Goal: Task Accomplishment & Management: Manage account settings

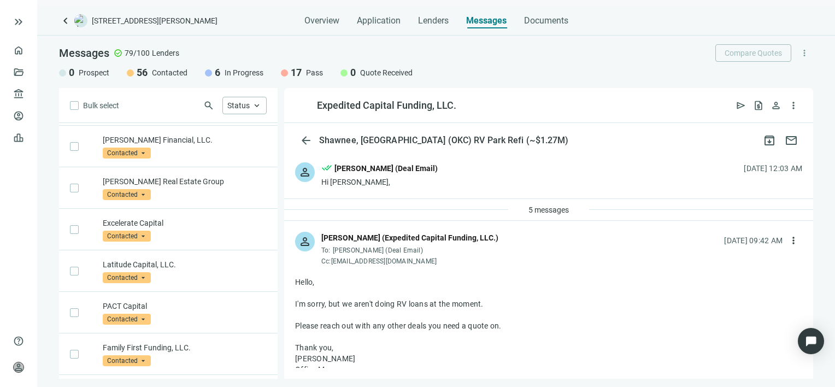
scroll to position [2099, 0]
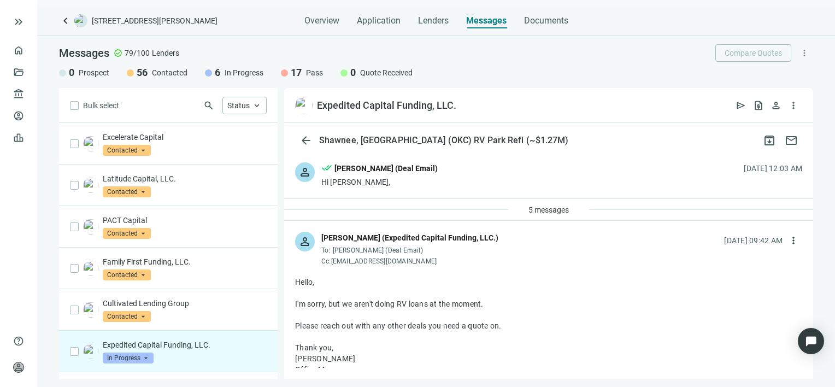
click at [150, 353] on span "In Progress" at bounding box center [128, 358] width 51 height 11
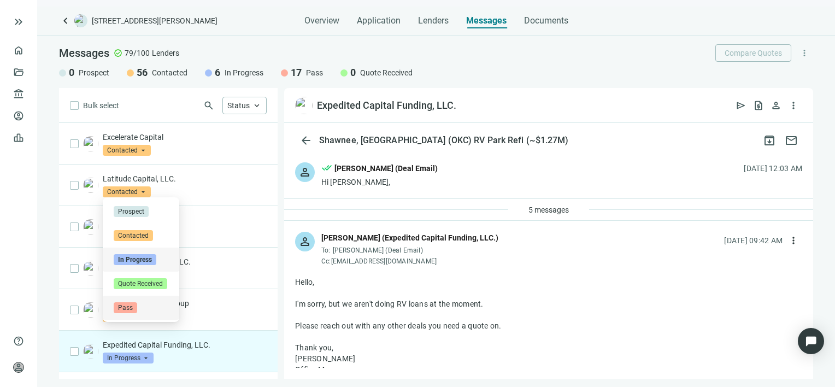
click at [131, 305] on span "Pass" at bounding box center [126, 307] width 24 height 11
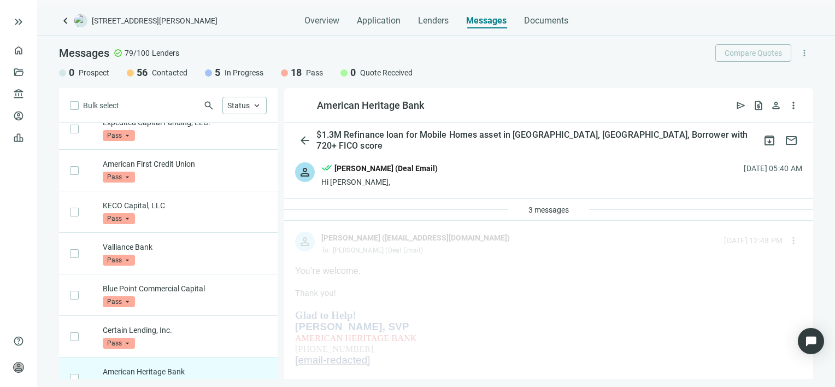
scroll to position [2596, 0]
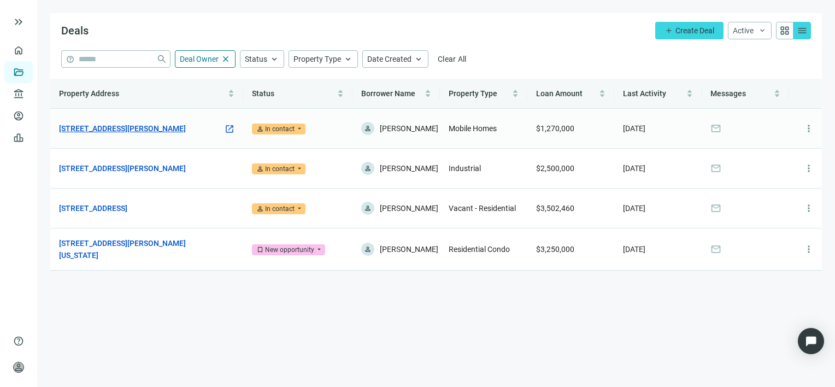
click at [131, 125] on link "[STREET_ADDRESS][PERSON_NAME]" at bounding box center [122, 128] width 127 height 12
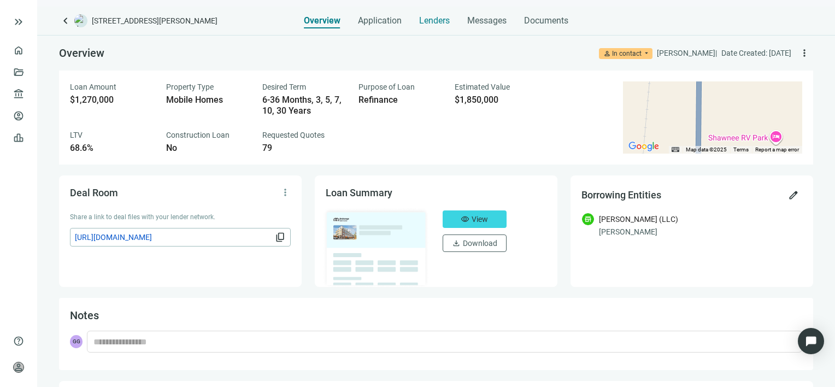
click at [436, 19] on span "Lenders" at bounding box center [434, 20] width 31 height 11
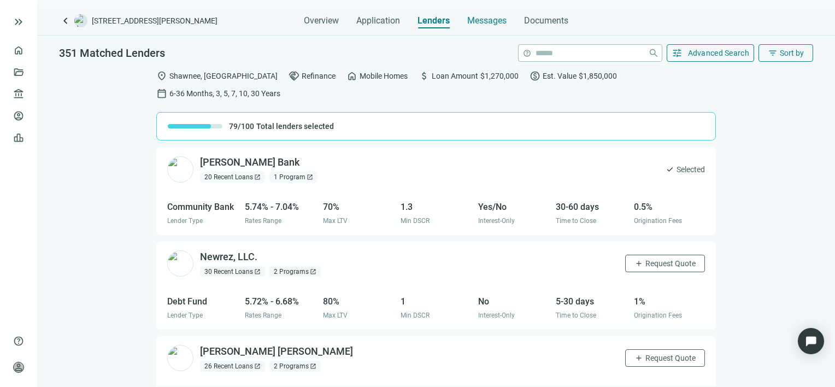
click at [489, 21] on span "Messages" at bounding box center [486, 20] width 39 height 10
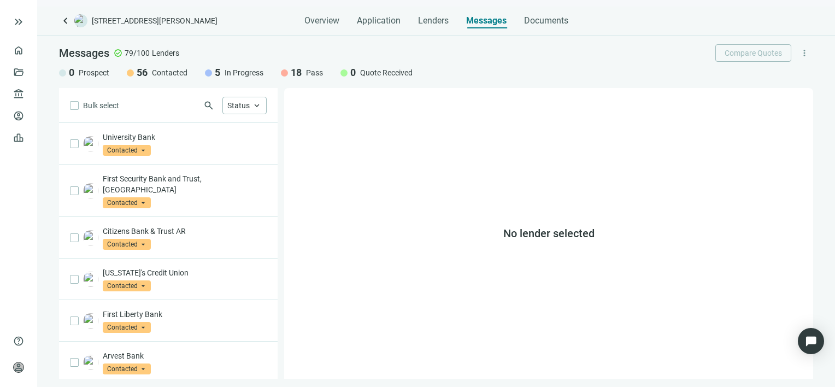
click at [210, 102] on span "search" at bounding box center [208, 105] width 11 height 11
click at [184, 103] on input "search" at bounding box center [143, 105] width 112 height 16
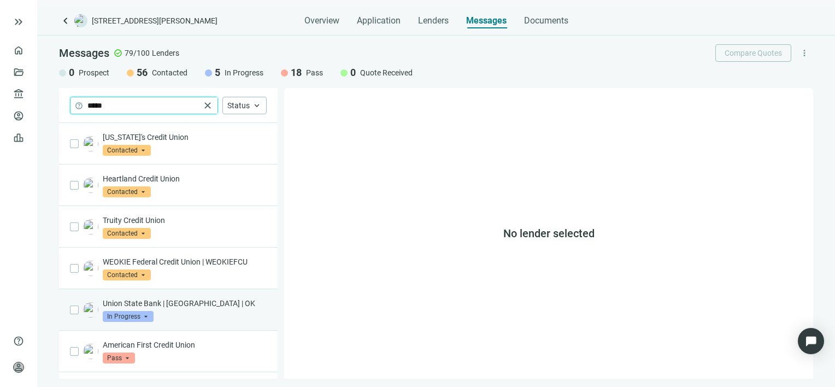
click at [145, 315] on span "In Progress" at bounding box center [128, 316] width 51 height 11
type input "*****"
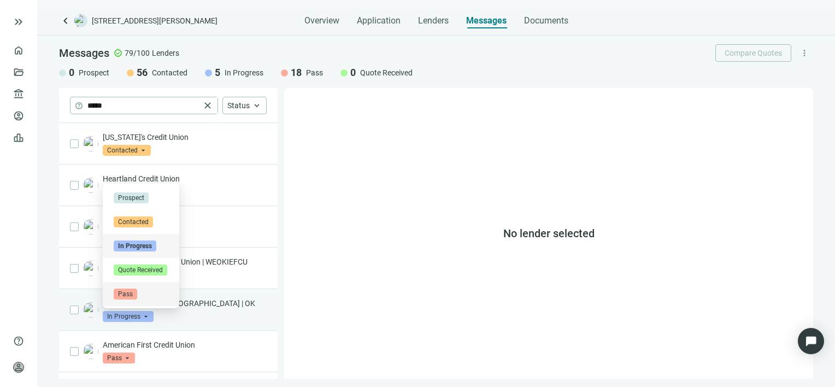
click at [124, 293] on span "Pass" at bounding box center [126, 294] width 24 height 11
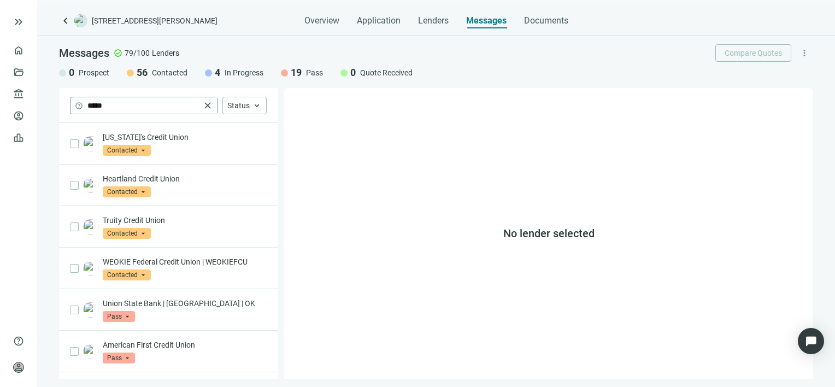
click at [208, 105] on span "close" at bounding box center [207, 105] width 11 height 11
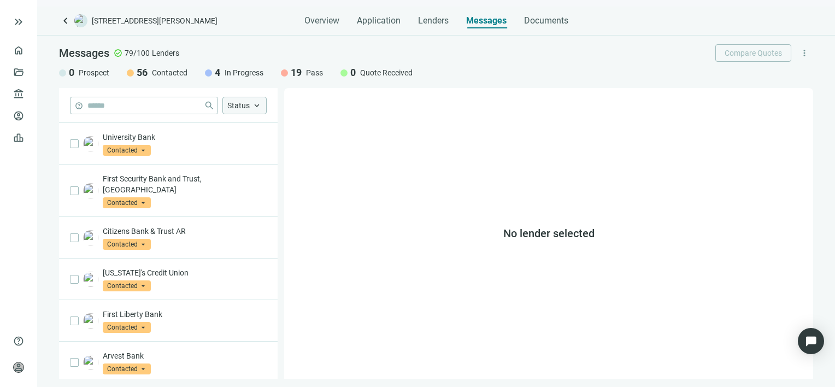
click at [256, 108] on span "keyboard_arrow_up" at bounding box center [257, 106] width 10 height 10
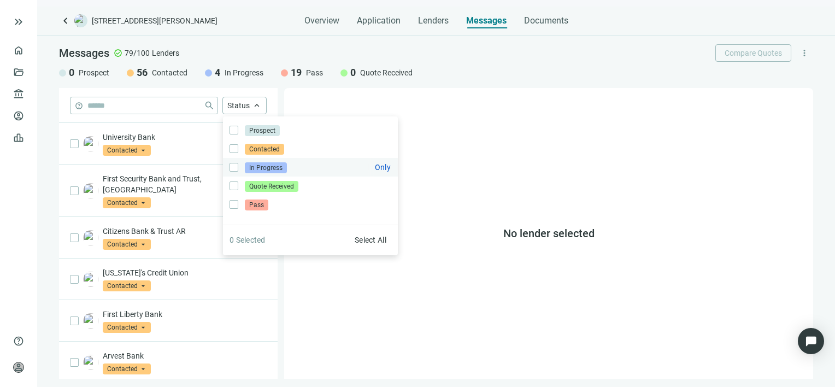
click at [260, 171] on span "In Progress" at bounding box center [266, 167] width 42 height 11
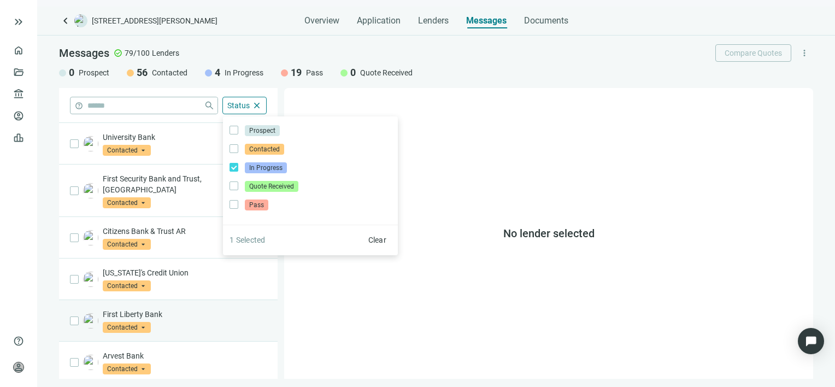
click at [236, 288] on div "help close Status close Prospect Only Contacted Only In Progress Only Quote Rec…" at bounding box center [168, 233] width 219 height 291
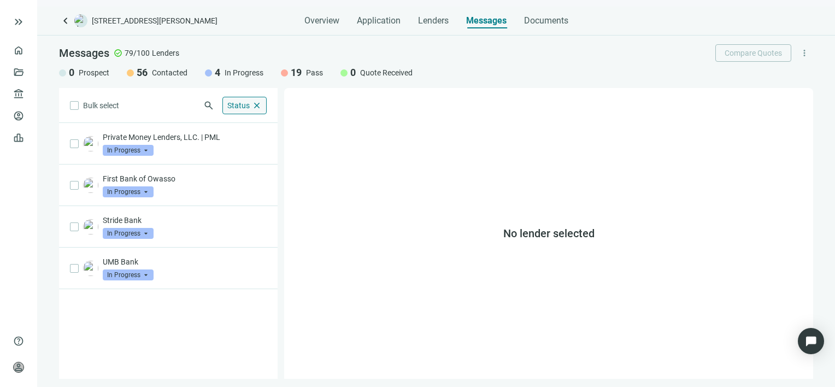
click at [260, 104] on span "close" at bounding box center [257, 106] width 10 height 10
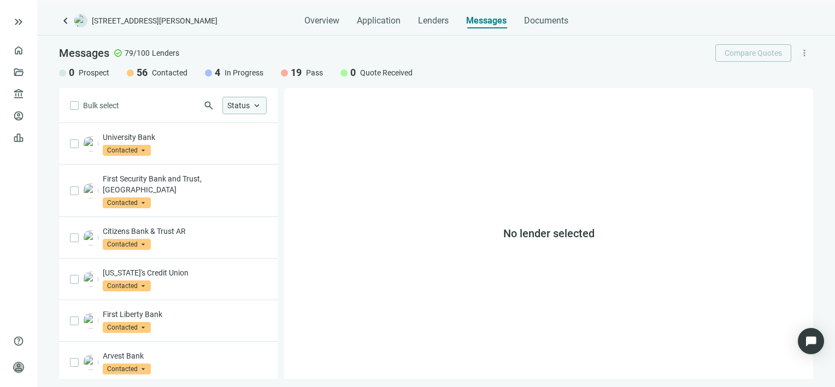
click at [207, 104] on span "search" at bounding box center [208, 105] width 11 height 11
click at [181, 107] on input "search" at bounding box center [143, 105] width 112 height 16
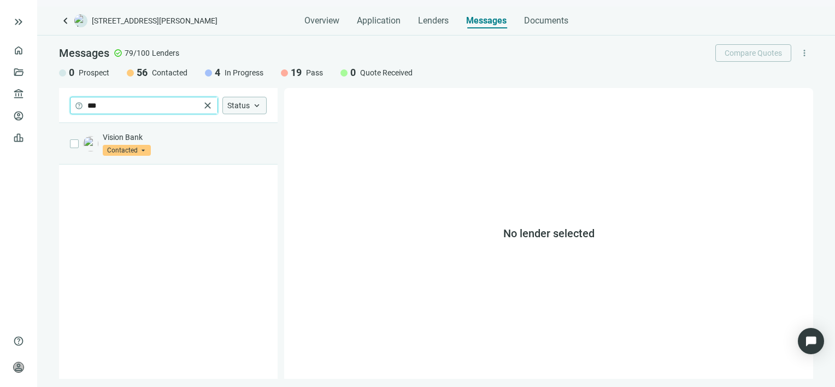
click at [140, 150] on span "Contacted" at bounding box center [127, 150] width 48 height 11
type input "***"
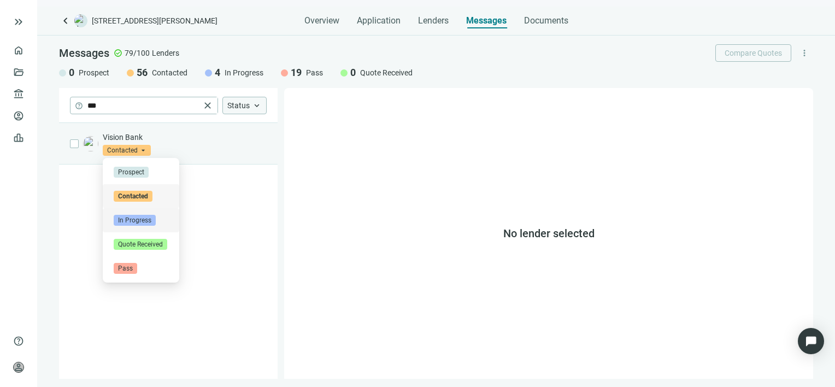
click at [136, 218] on span "In Progress" at bounding box center [135, 220] width 42 height 11
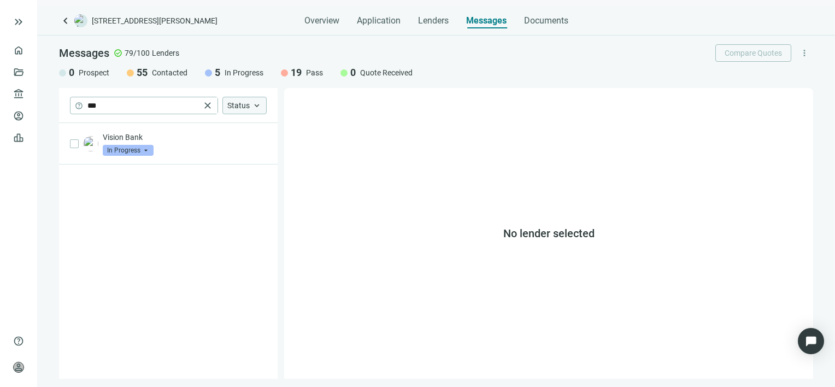
click at [204, 166] on div "Vision Bank in_progress In Progress arrow_drop_down contacted in_progress quote…" at bounding box center [168, 251] width 219 height 256
click at [208, 104] on span "close" at bounding box center [207, 105] width 11 height 11
